Goal: Check status: Check status

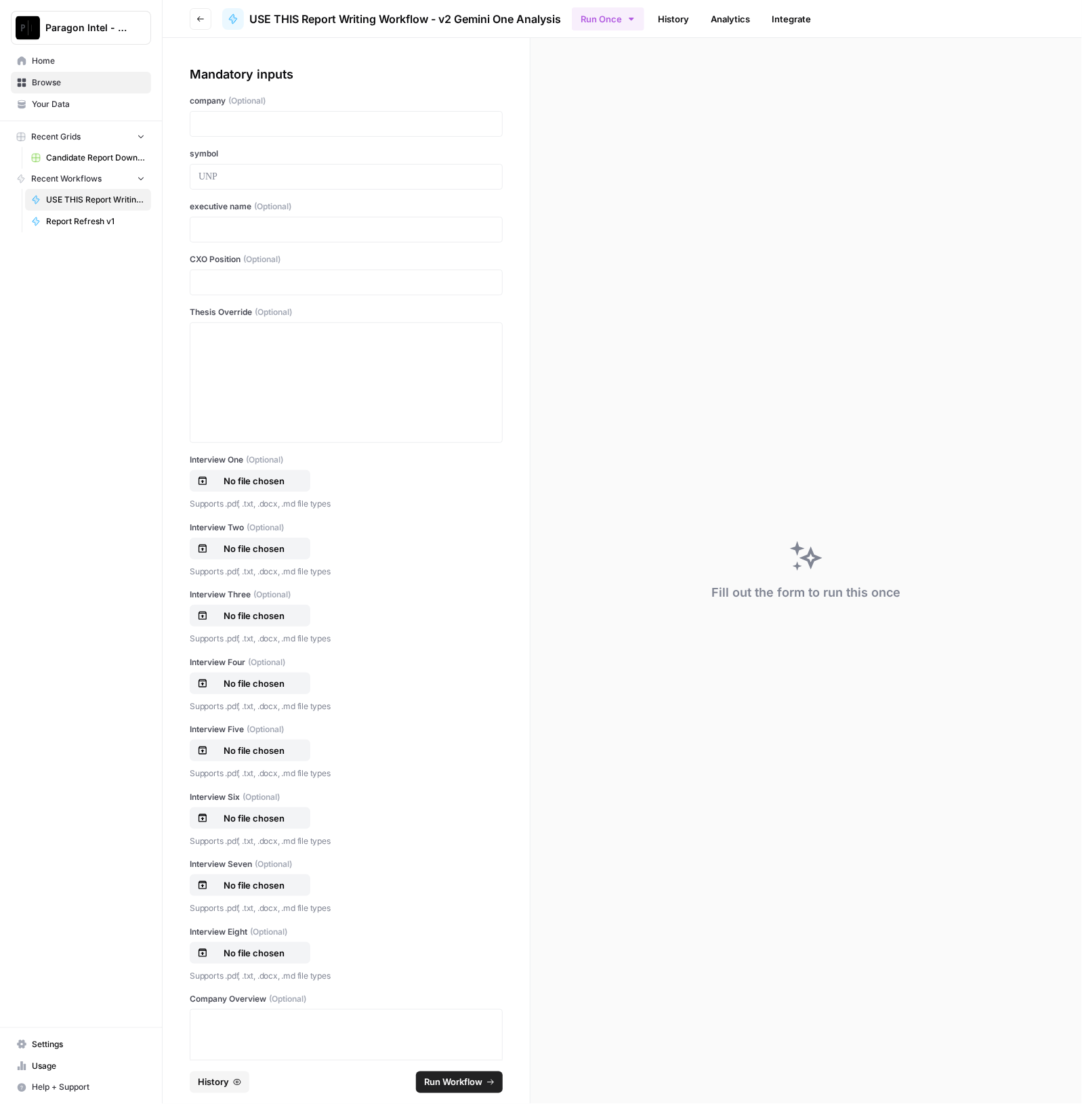
click at [224, 1095] on footer "History Run Workflow" at bounding box center [346, 1082] width 313 height 44
click at [224, 1083] on span "History" at bounding box center [213, 1083] width 31 height 14
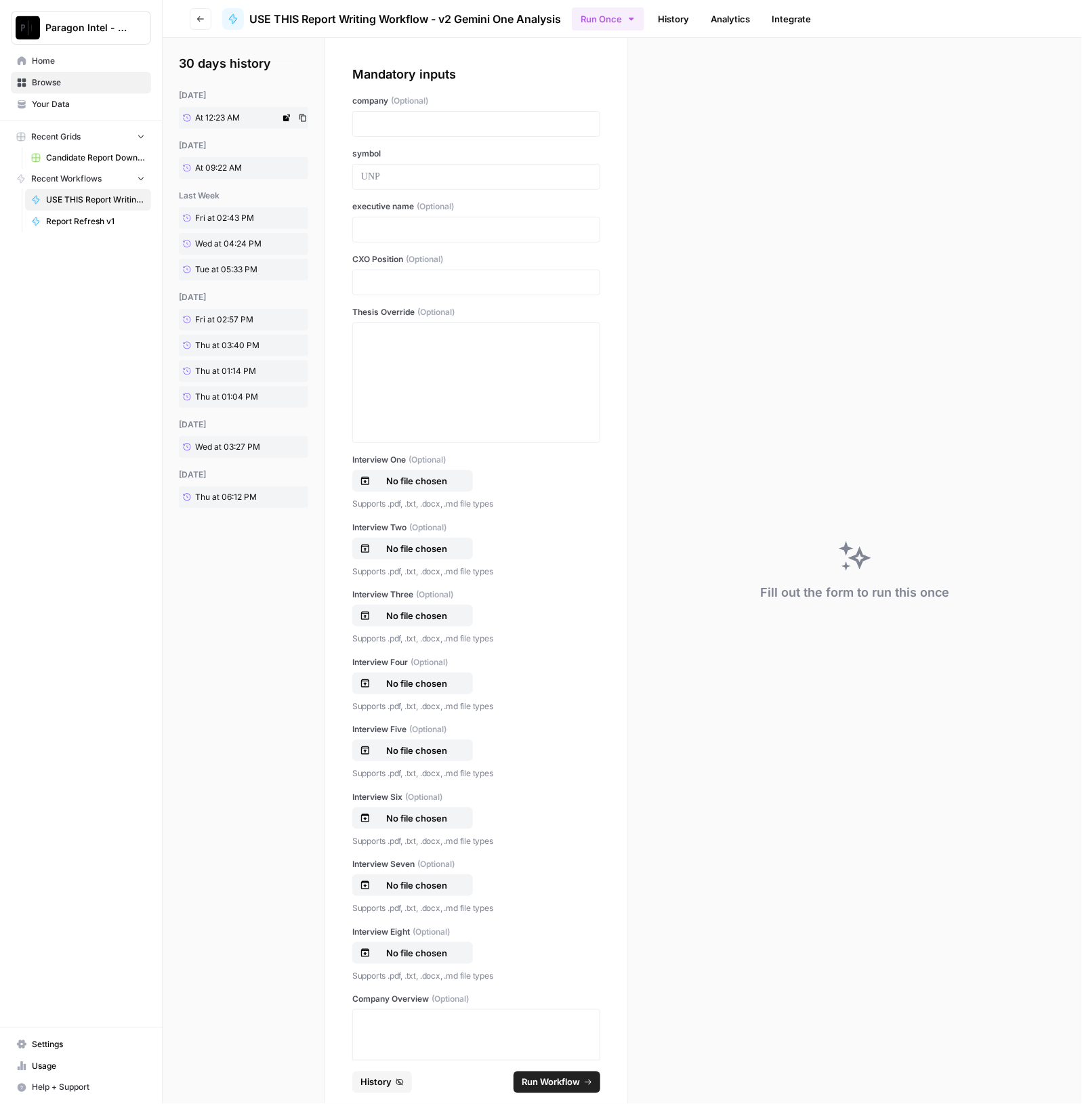
click at [217, 115] on span "At 12:23 AM" at bounding box center [217, 118] width 45 height 12
click at [209, 114] on span "At 12:23 AM" at bounding box center [217, 118] width 45 height 12
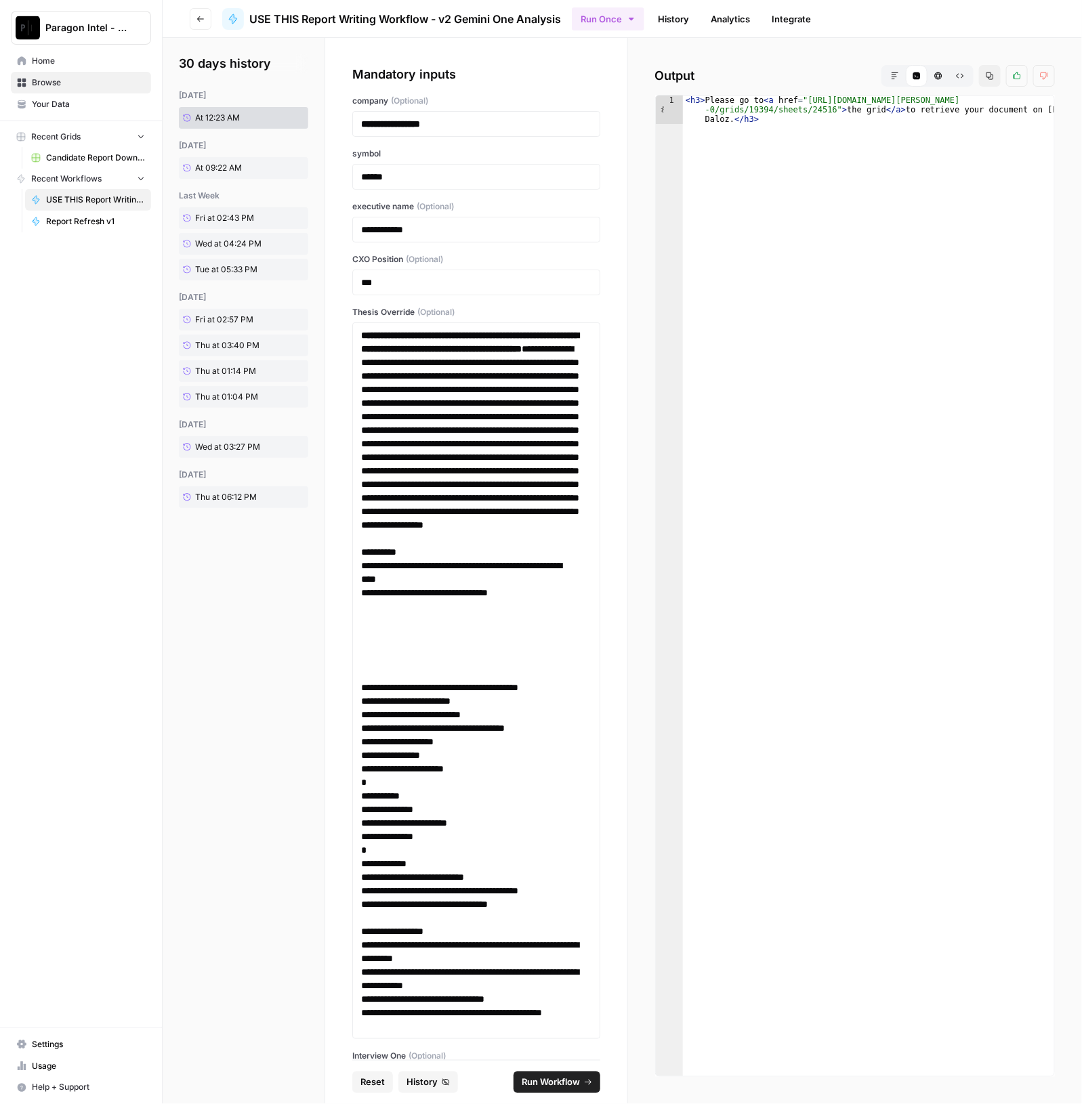
click at [895, 77] on icon "button" at bounding box center [895, 76] width 8 height 8
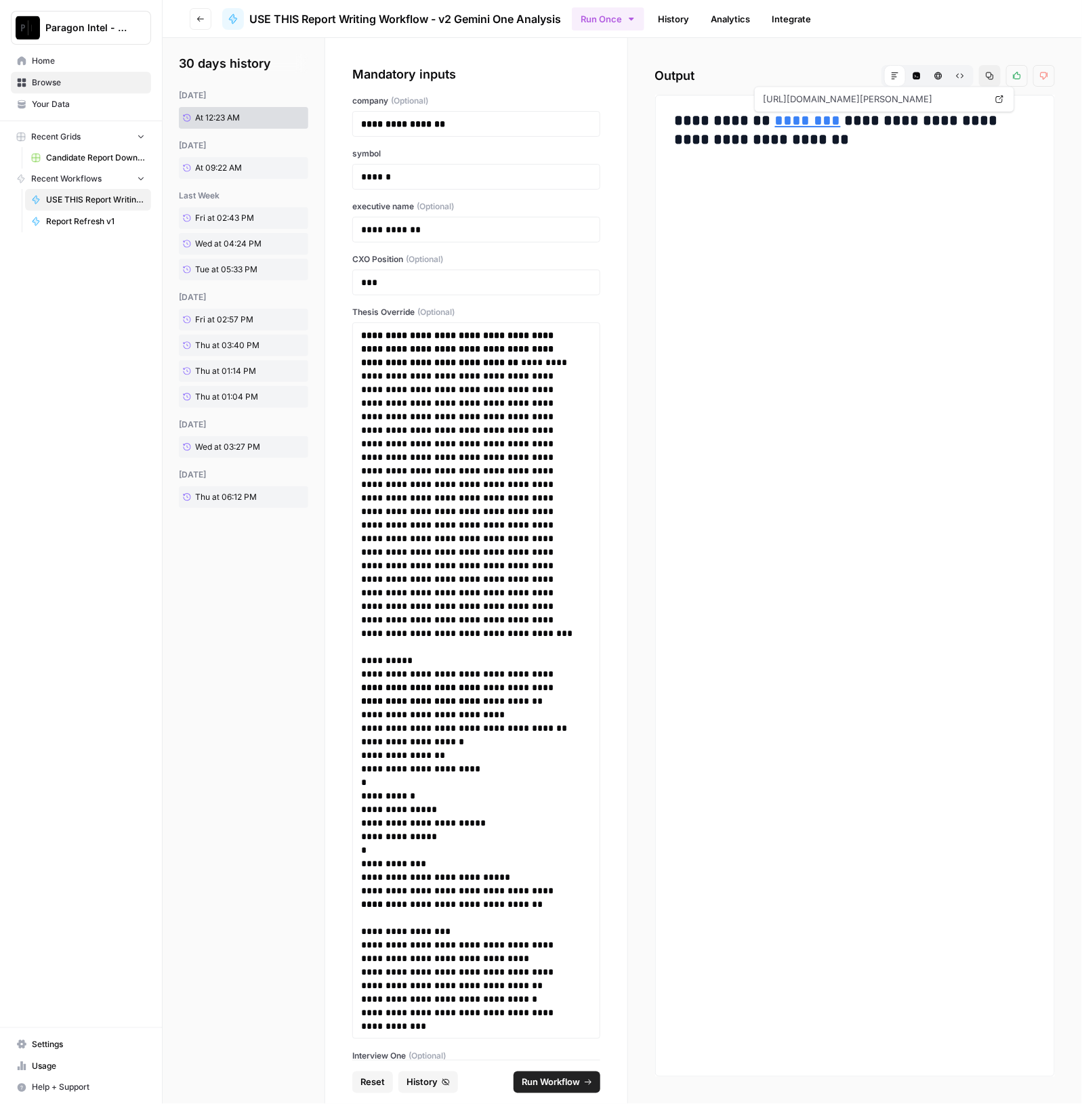
click at [794, 117] on link "********" at bounding box center [808, 120] width 66 height 15
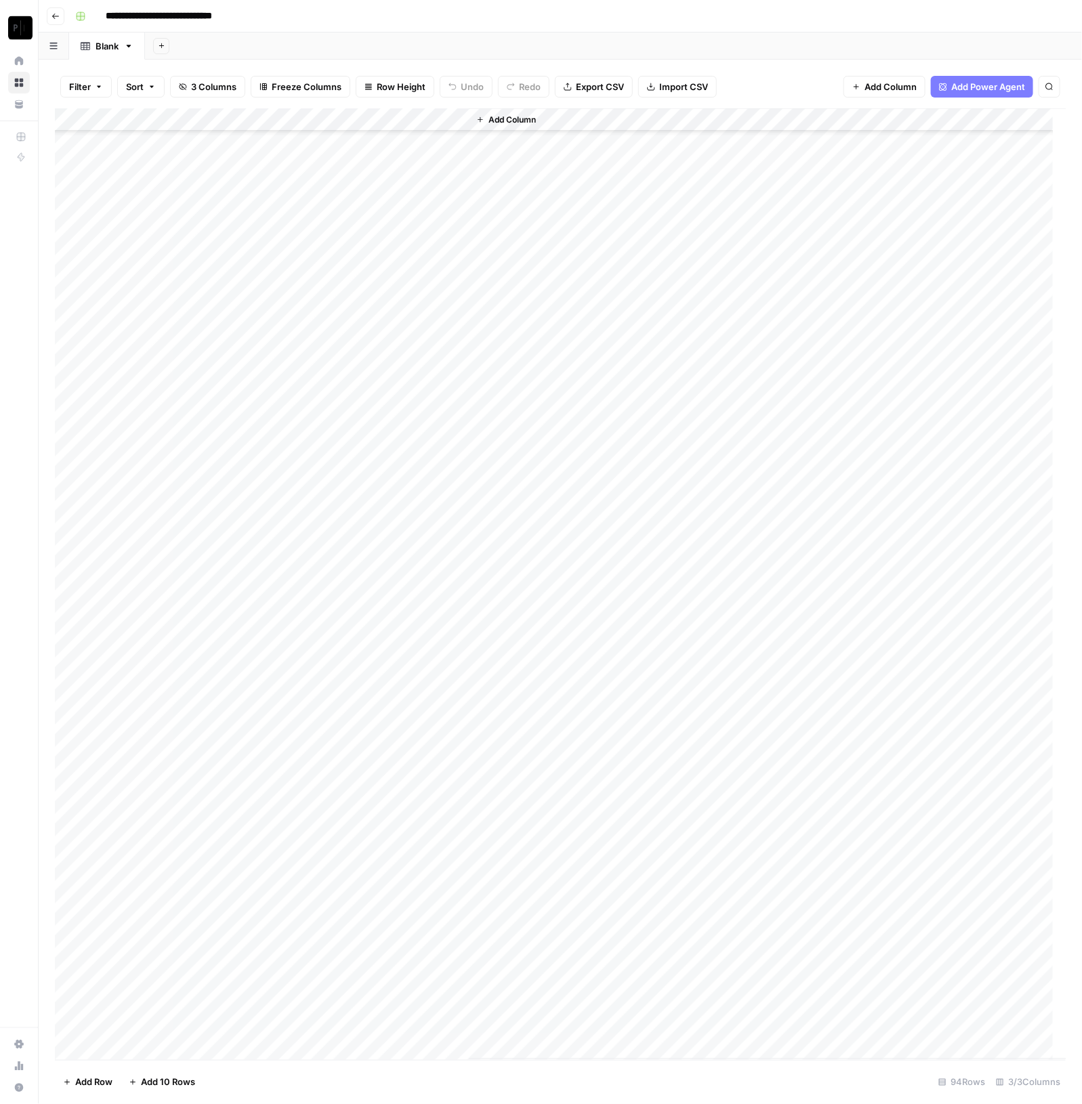
scroll to position [1257, 0]
click at [213, 118] on div "Add Column" at bounding box center [560, 584] width 1011 height 952
click at [172, 219] on span "Sort Ascending" at bounding box center [188, 215] width 119 height 14
click at [329, 774] on div "Add Column" at bounding box center [560, 585] width 1011 height 951
